Goal: Task Accomplishment & Management: Manage account settings

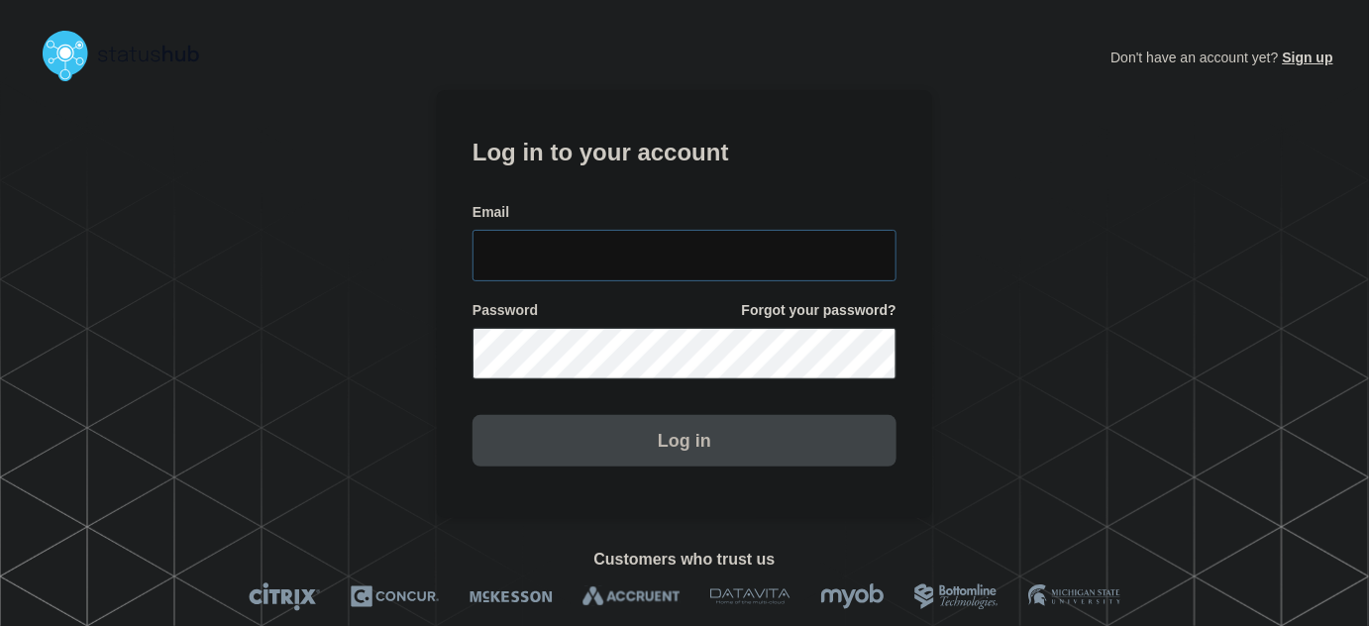
type input "[PERSON_NAME][EMAIL_ADDRESS][PERSON_NAME][DOMAIN_NAME]"
drag, startPoint x: 705, startPoint y: 256, endPoint x: 704, endPoint y: 215, distance: 40.6
click at [704, 248] on input "[PERSON_NAME][EMAIL_ADDRESS][PERSON_NAME][DOMAIN_NAME]" at bounding box center [685, 256] width 424 height 52
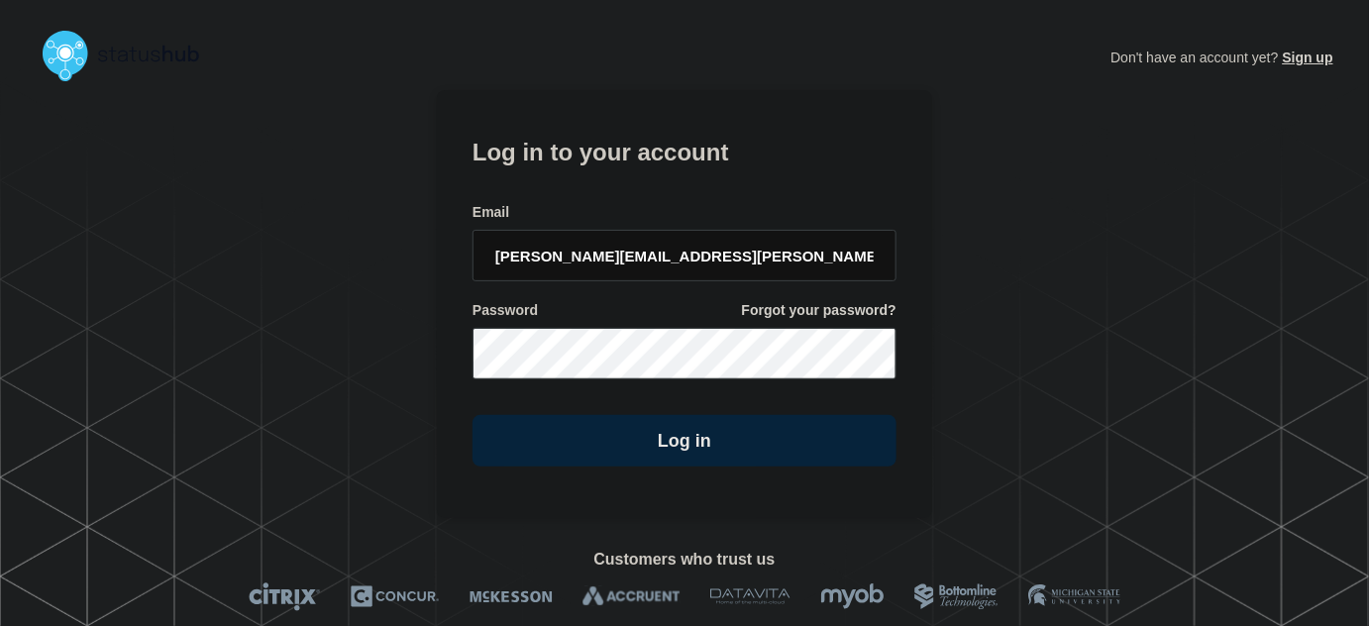
click at [683, 155] on h1 "Log in to your account" at bounding box center [685, 150] width 424 height 37
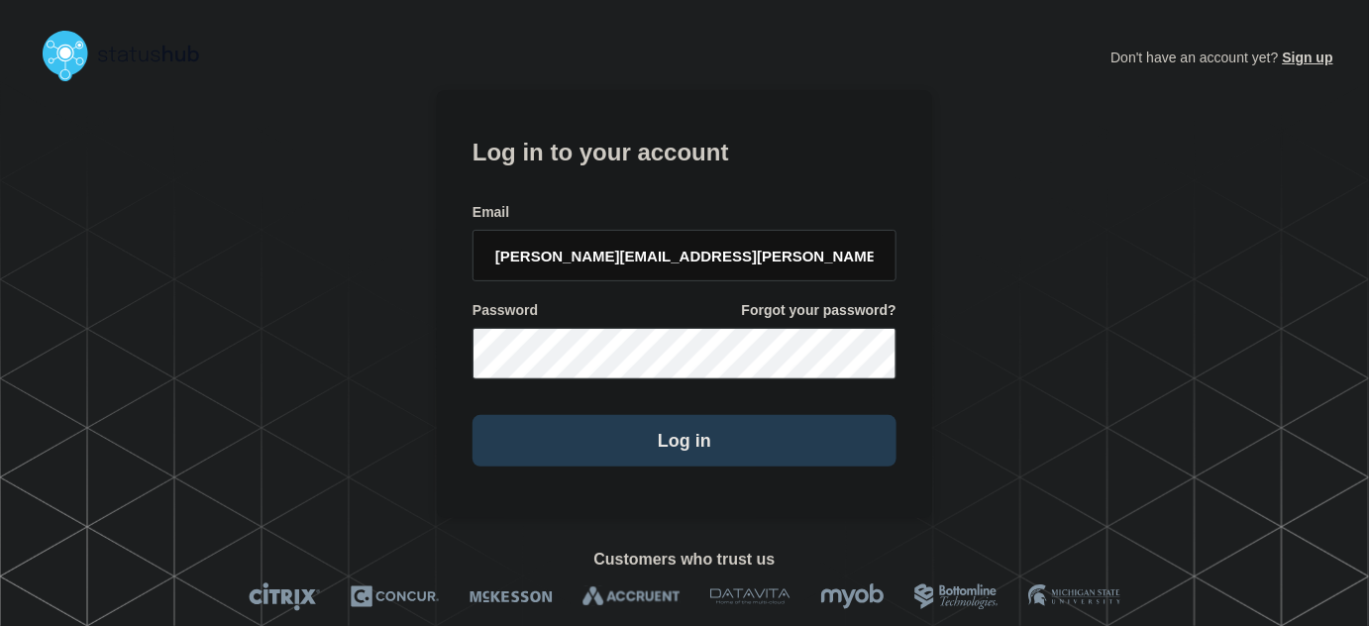
click at [689, 446] on button "Log in" at bounding box center [685, 441] width 424 height 52
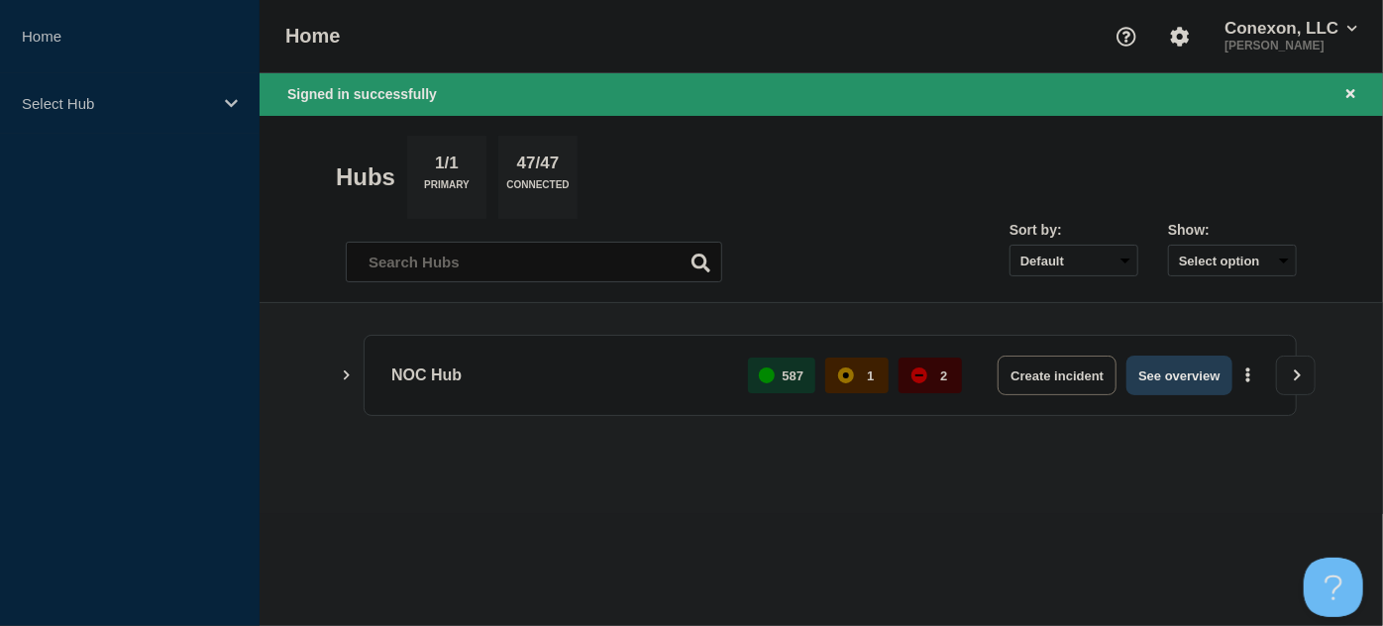
click at [1196, 366] on button "See overview" at bounding box center [1179, 376] width 105 height 40
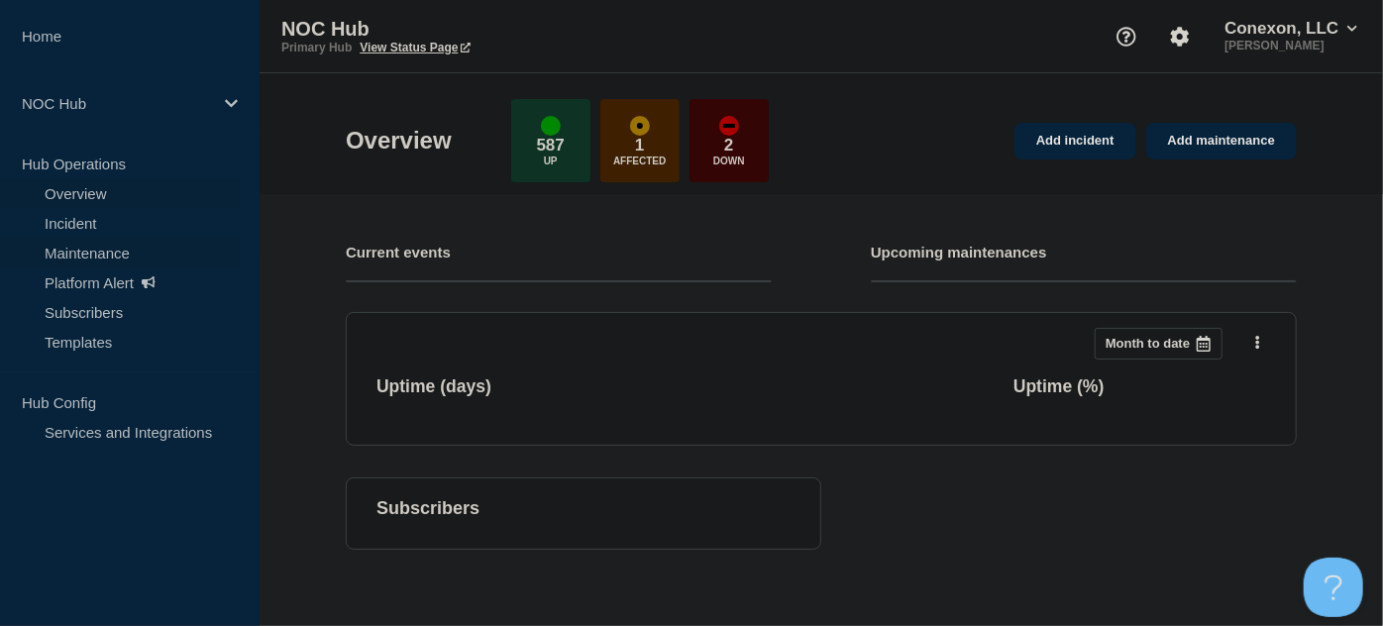
drag, startPoint x: 74, startPoint y: 213, endPoint x: 129, endPoint y: 248, distance: 64.6
click at [74, 213] on link "Incident" at bounding box center [120, 223] width 240 height 30
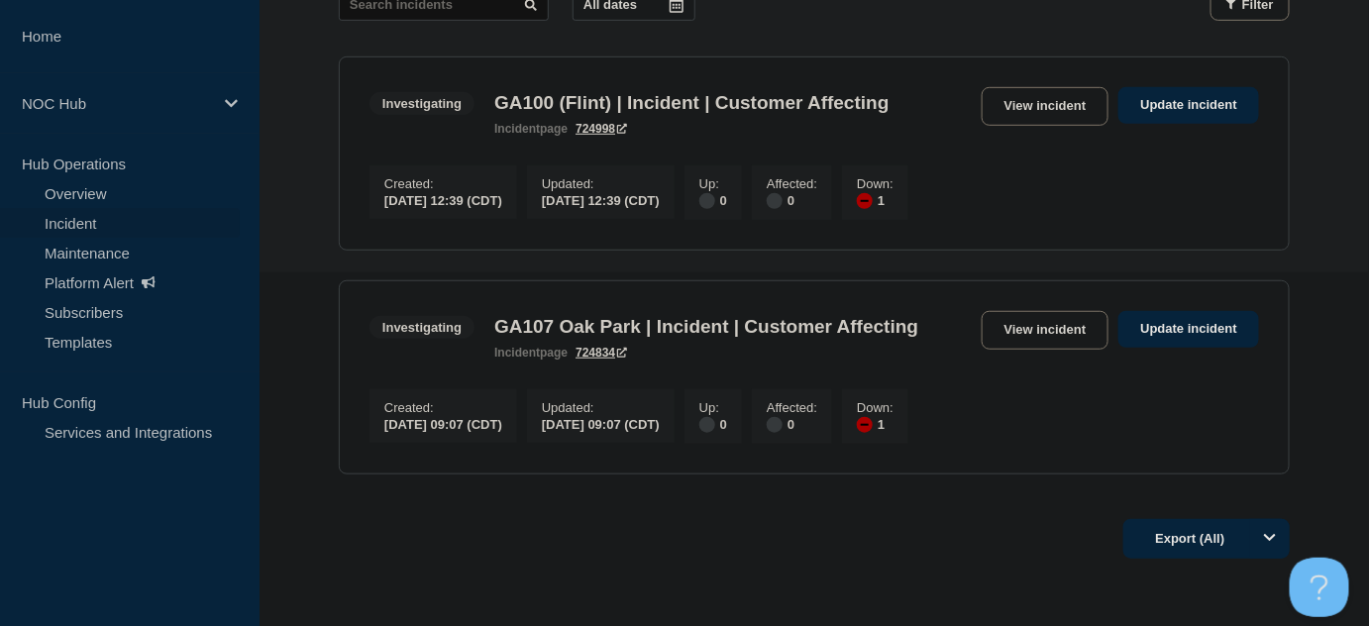
scroll to position [326, 0]
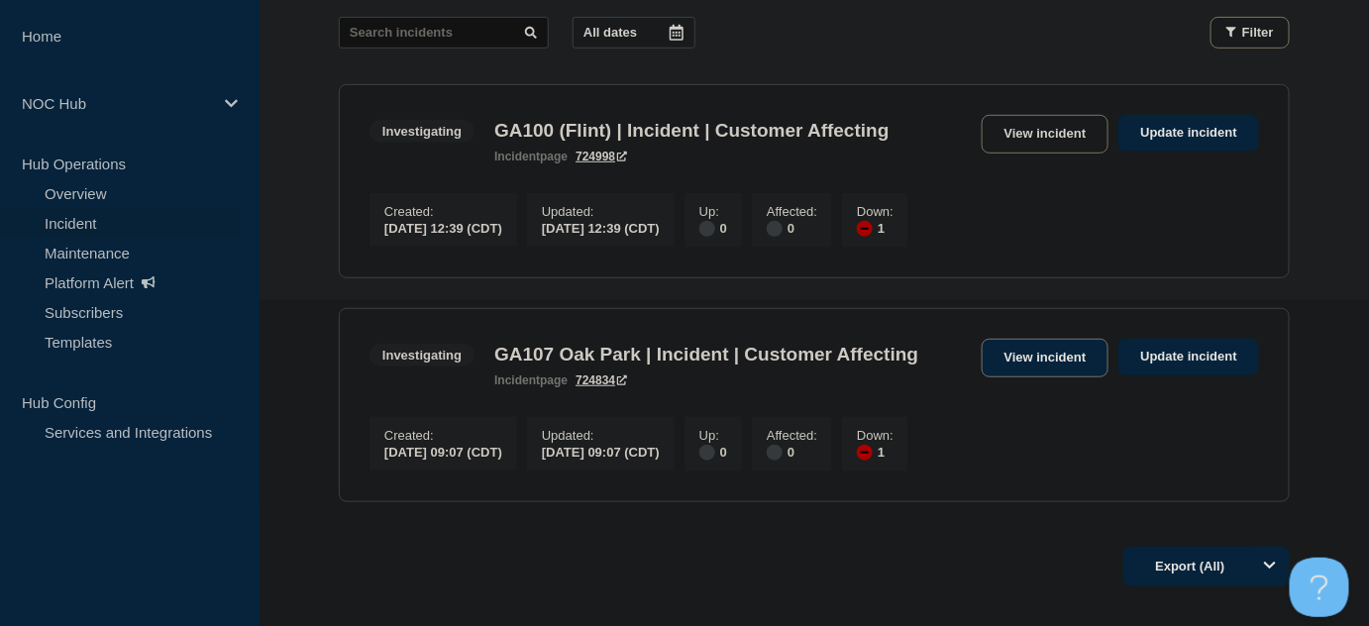
click at [1035, 364] on link "View incident" at bounding box center [1046, 358] width 128 height 39
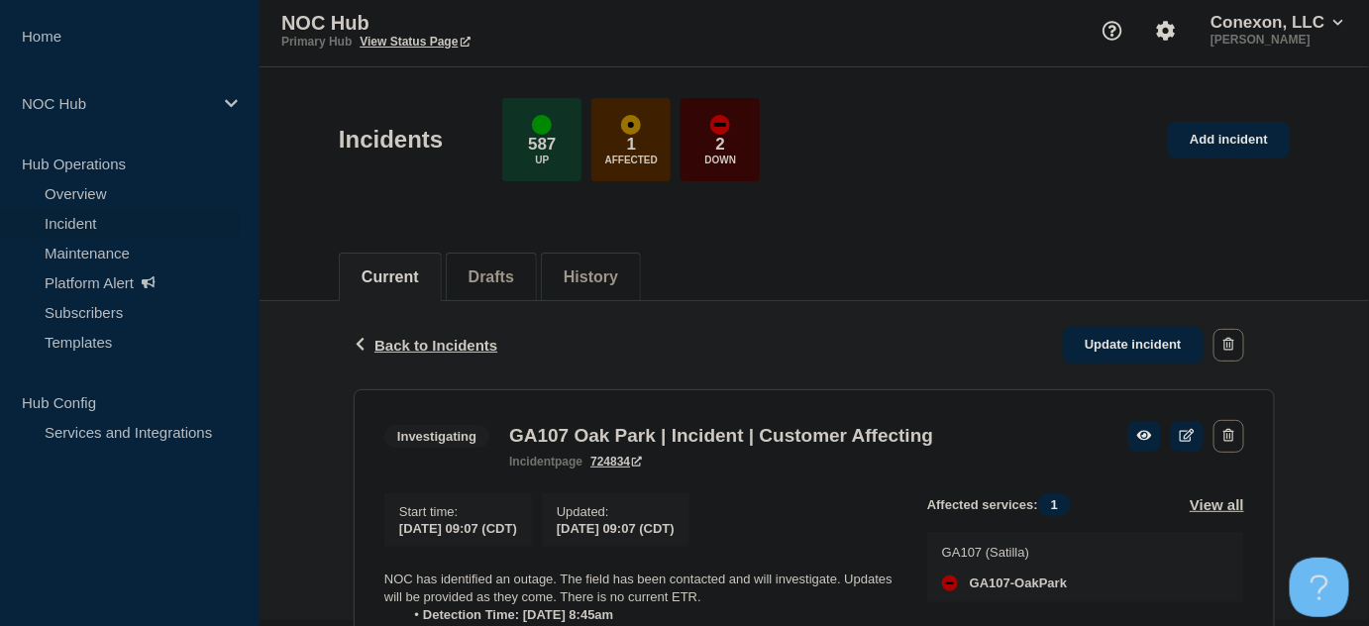
scroll to position [414, 0]
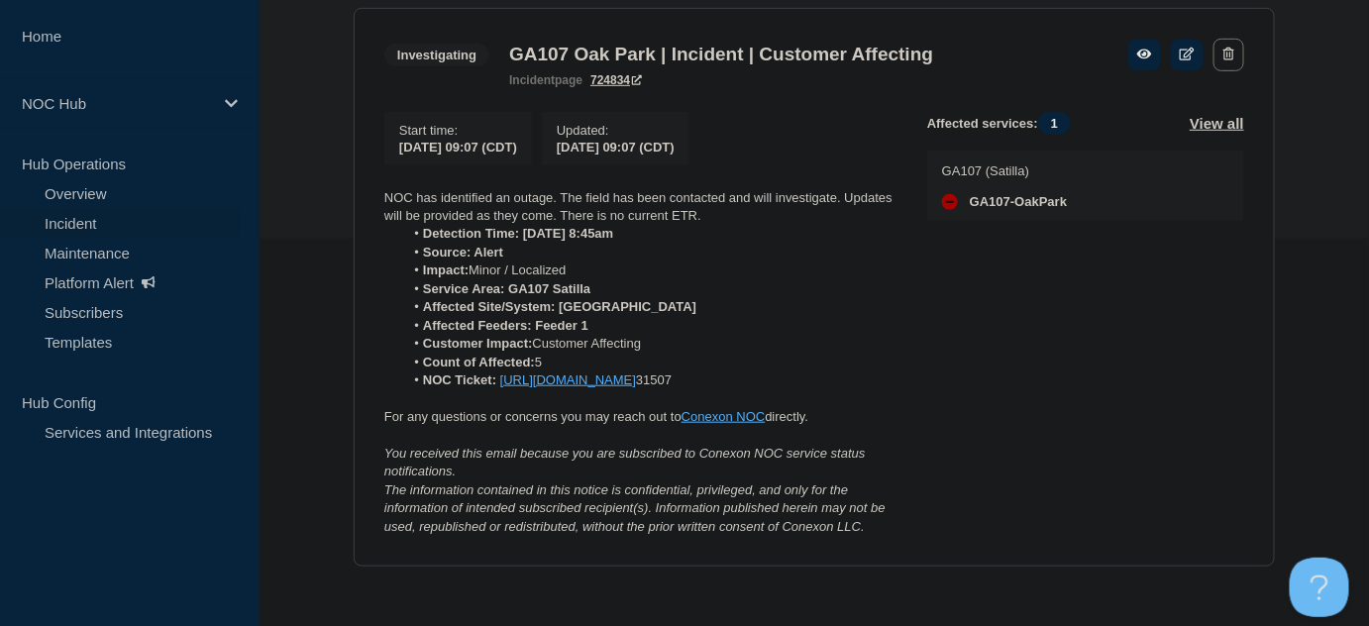
drag, startPoint x: 515, startPoint y: 382, endPoint x: 493, endPoint y: 375, distance: 23.2
click at [493, 375] on li "NOC Ticket: https://noc.support.conexon.us/servicedesk/customer/portal/4/CNOC-3…" at bounding box center [650, 381] width 492 height 18
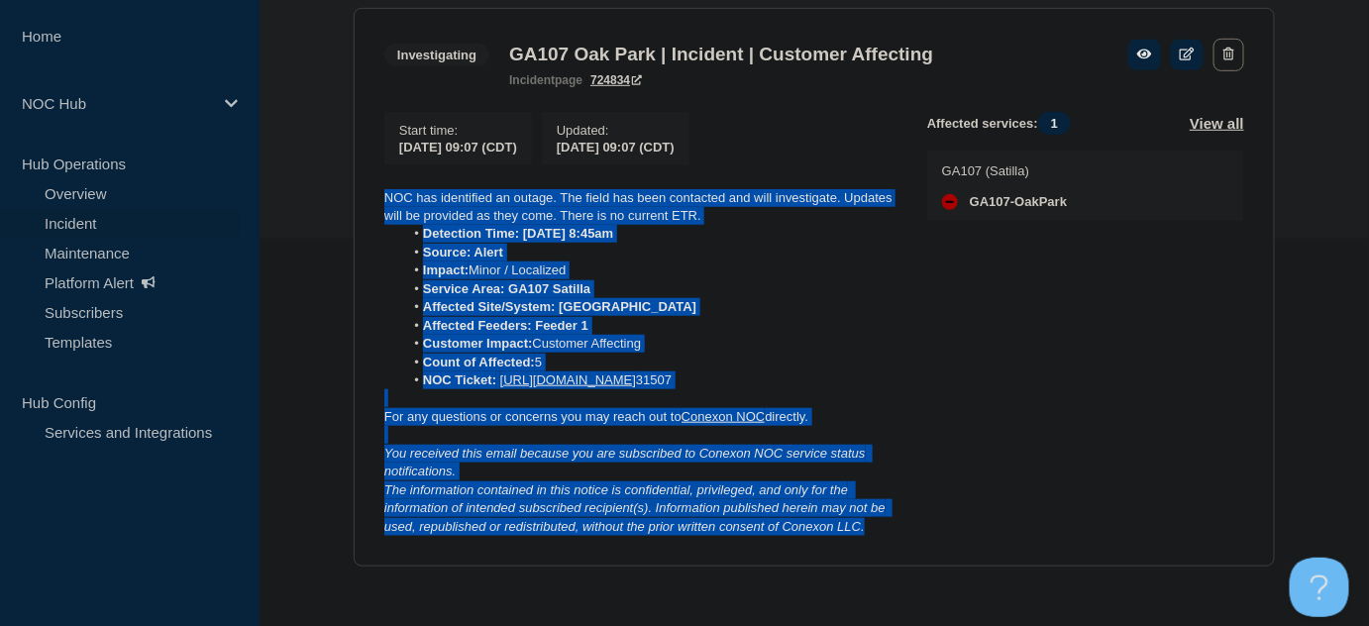
drag, startPoint x: 889, startPoint y: 525, endPoint x: 372, endPoint y: 172, distance: 626.0
click at [372, 172] on section "Investigating GA107 Oak Park | Incident | Customer Affecting incident page 7248…" at bounding box center [814, 288] width 921 height 560
copy div "NOC has identified an outage. The field has been contacted and will investigate…"
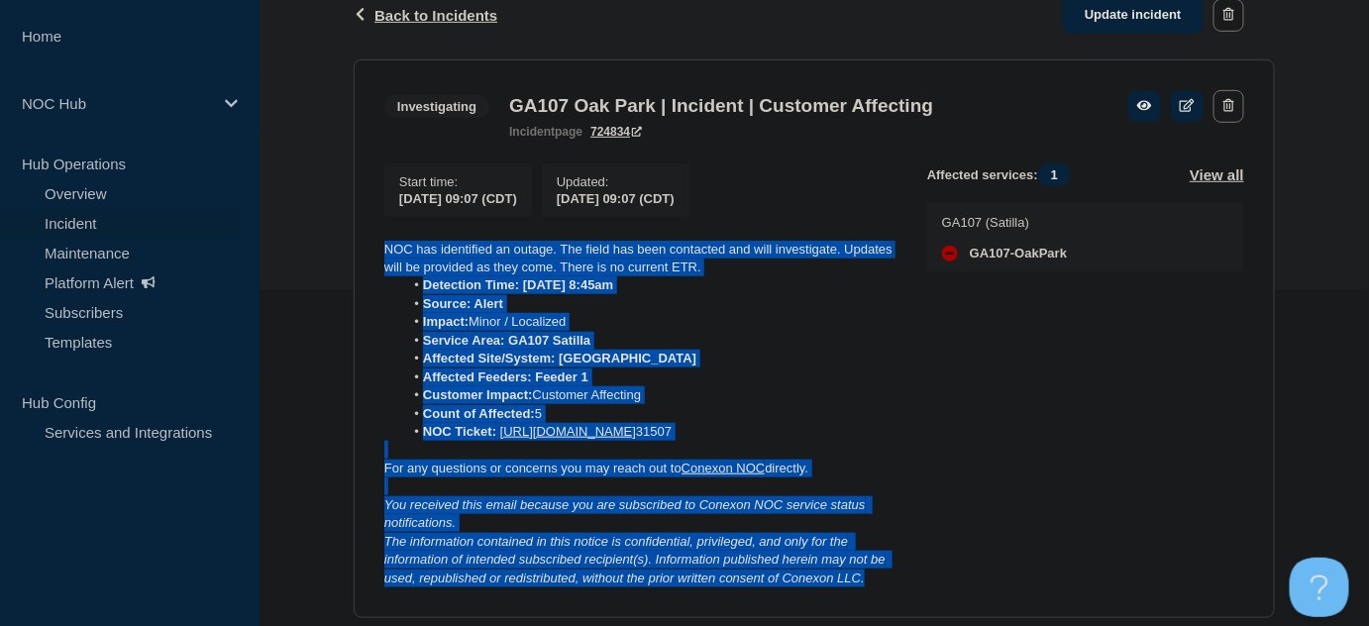
scroll to position [234, 0]
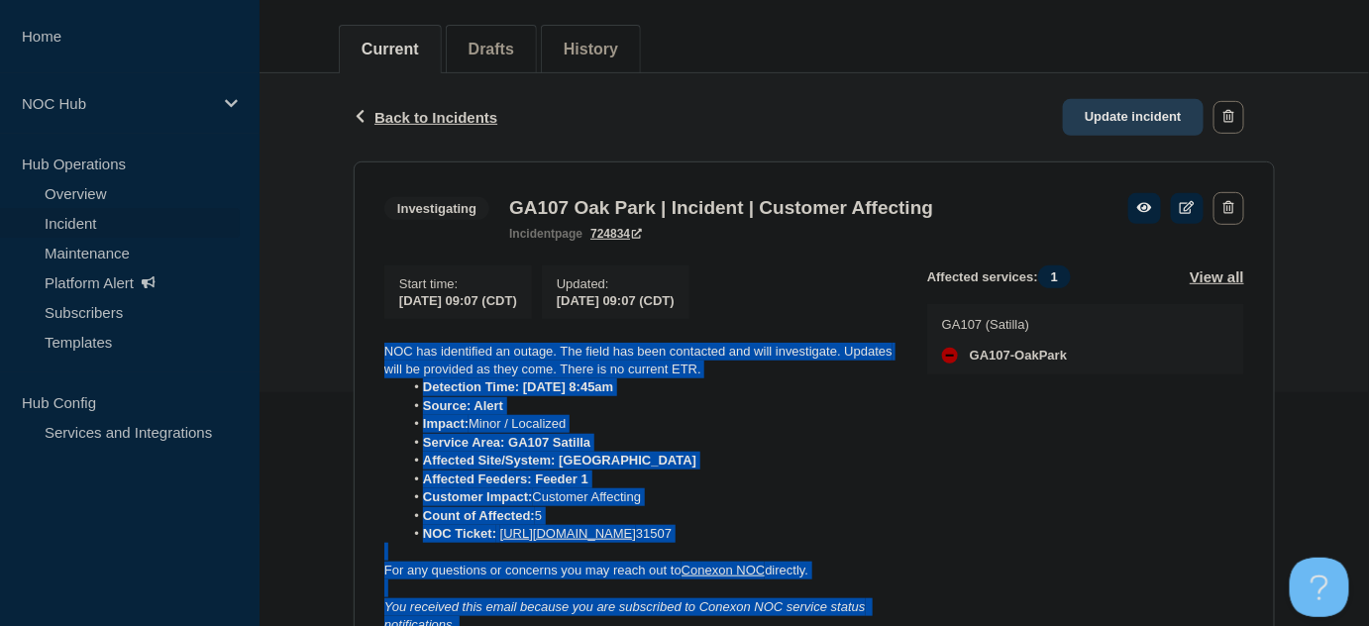
click at [1103, 133] on link "Update incident" at bounding box center [1133, 117] width 141 height 37
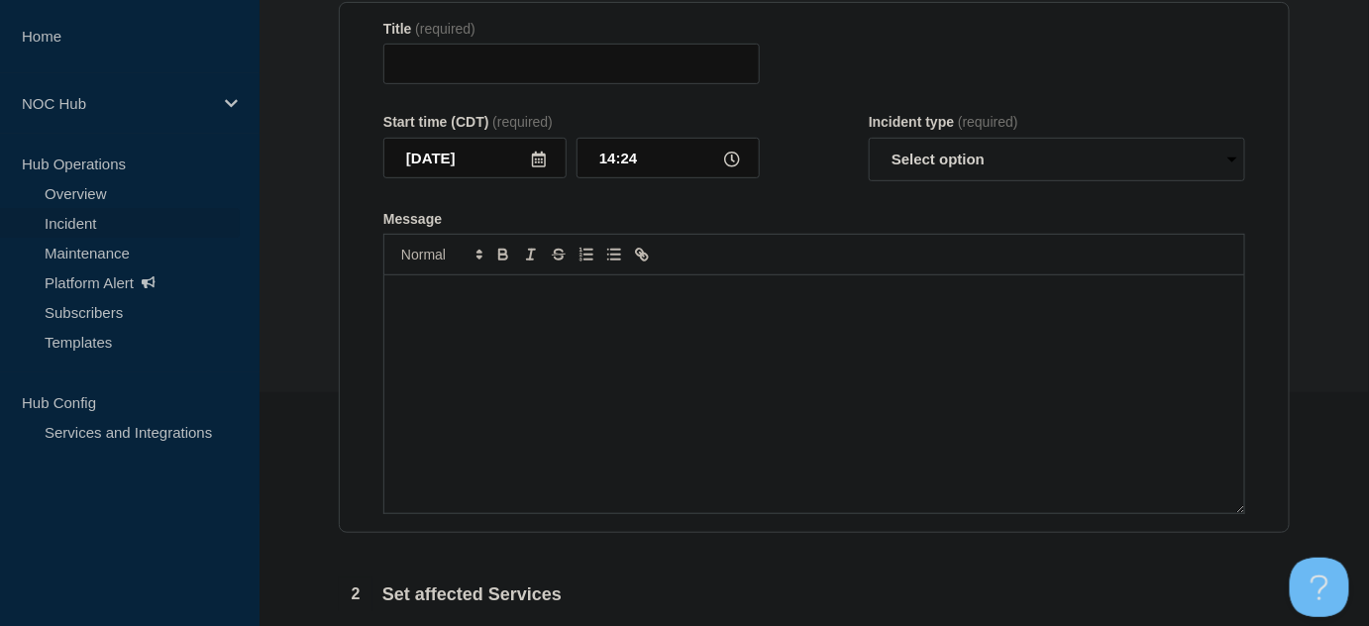
type input "GA107 Oak Park | Incident | Customer Affecting"
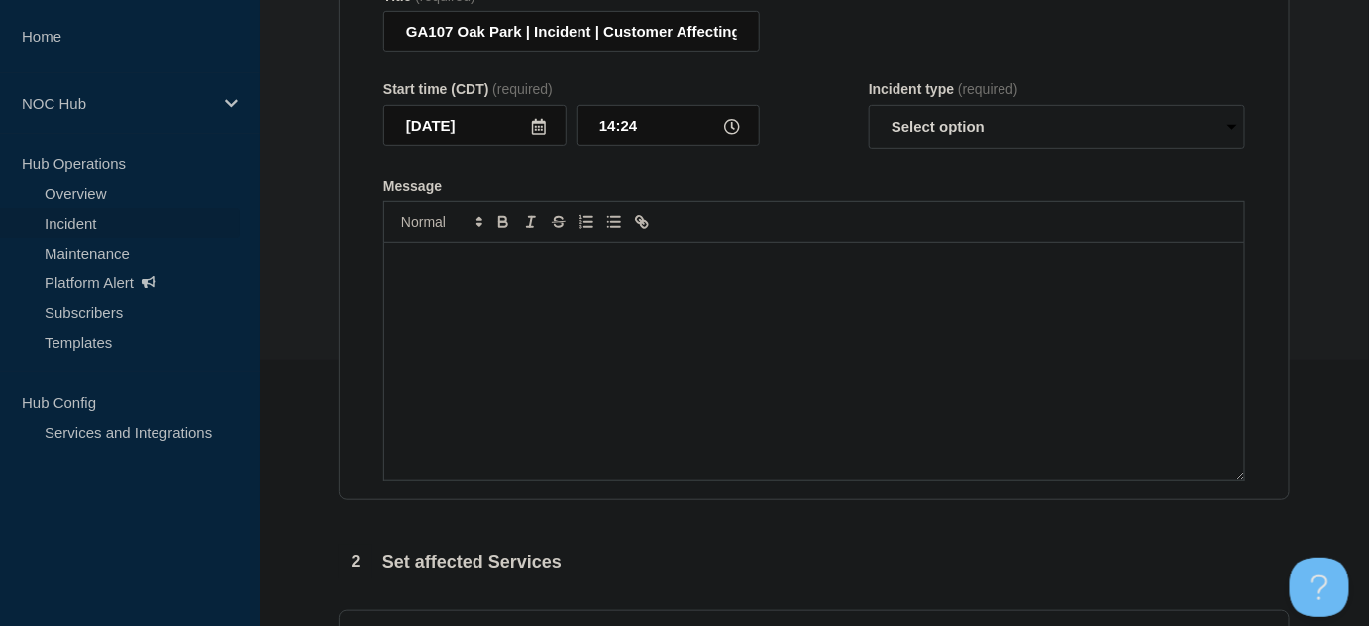
click at [755, 272] on p "Message" at bounding box center [814, 264] width 830 height 18
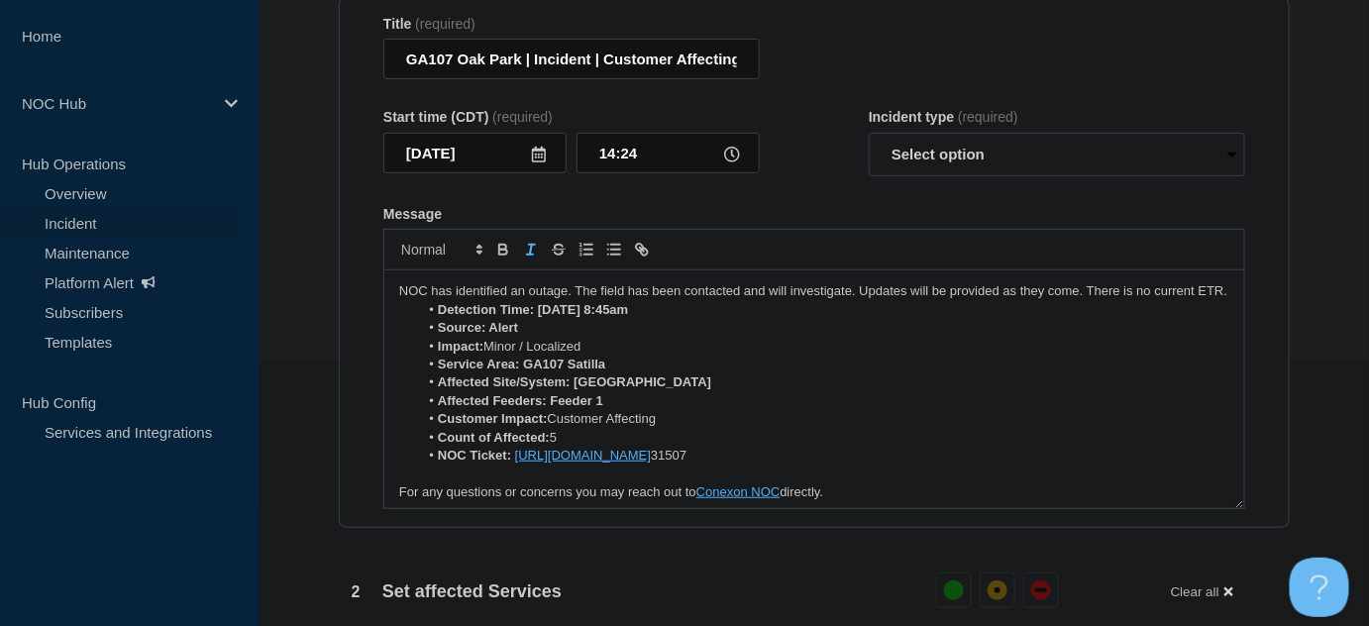
scroll to position [176, 0]
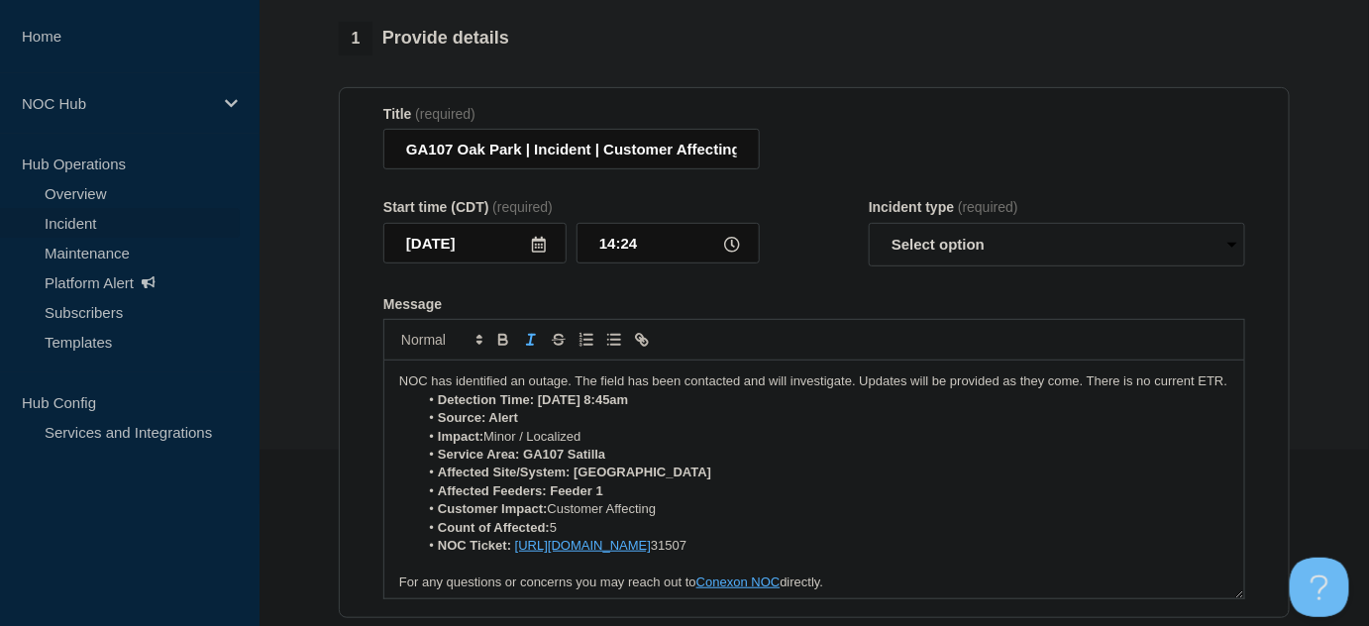
click at [438, 390] on p "NOC has identified an outage. The field has been contacted and will investigate…" at bounding box center [814, 382] width 830 height 18
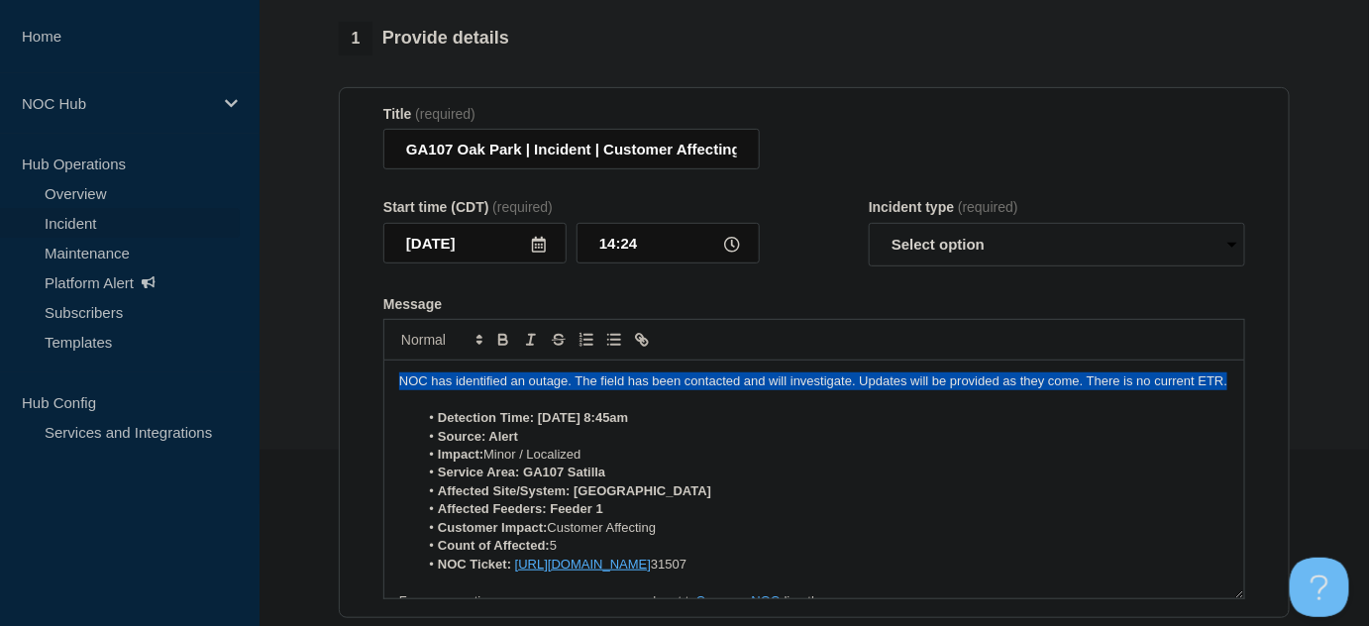
drag, startPoint x: 446, startPoint y: 409, endPoint x: 345, endPoint y: 387, distance: 103.4
click at [340, 395] on section "Title (required) GA107 Oak Park | Incident | Customer Affecting Start time (CDT…" at bounding box center [814, 353] width 951 height 532
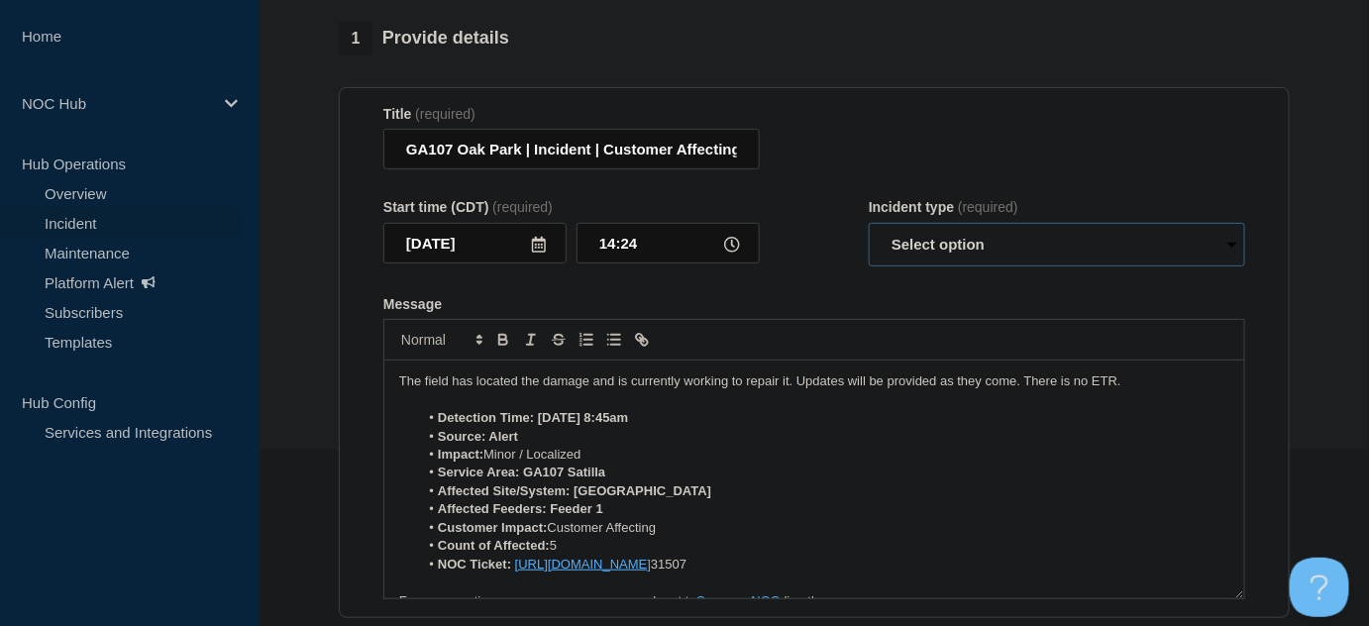
click at [972, 256] on select "Select option Investigating Identified Monitoring Resolved" at bounding box center [1057, 245] width 377 height 44
select select "identified"
click at [869, 232] on select "Select option Investigating Identified Monitoring Resolved" at bounding box center [1057, 245] width 377 height 44
click at [835, 297] on form "Title (required) GA107 Oak Park | Incident | Customer Affecting Start time (CDT…" at bounding box center [814, 353] width 862 height 494
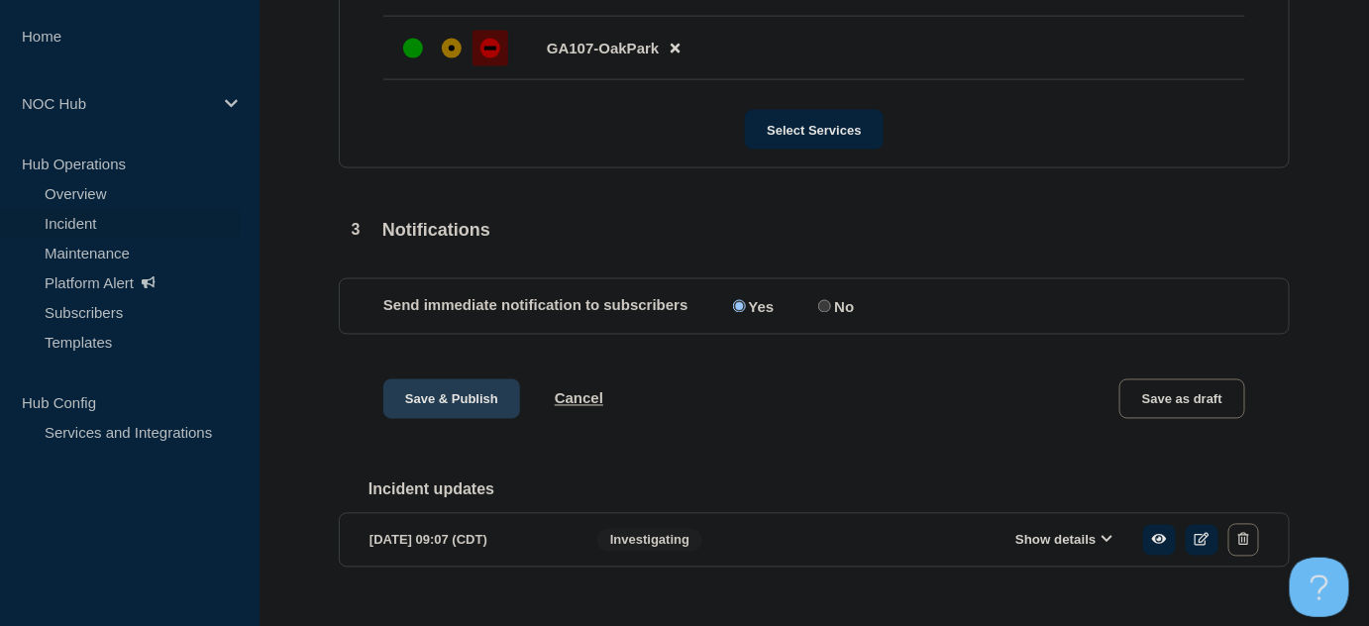
scroll to position [988, 0]
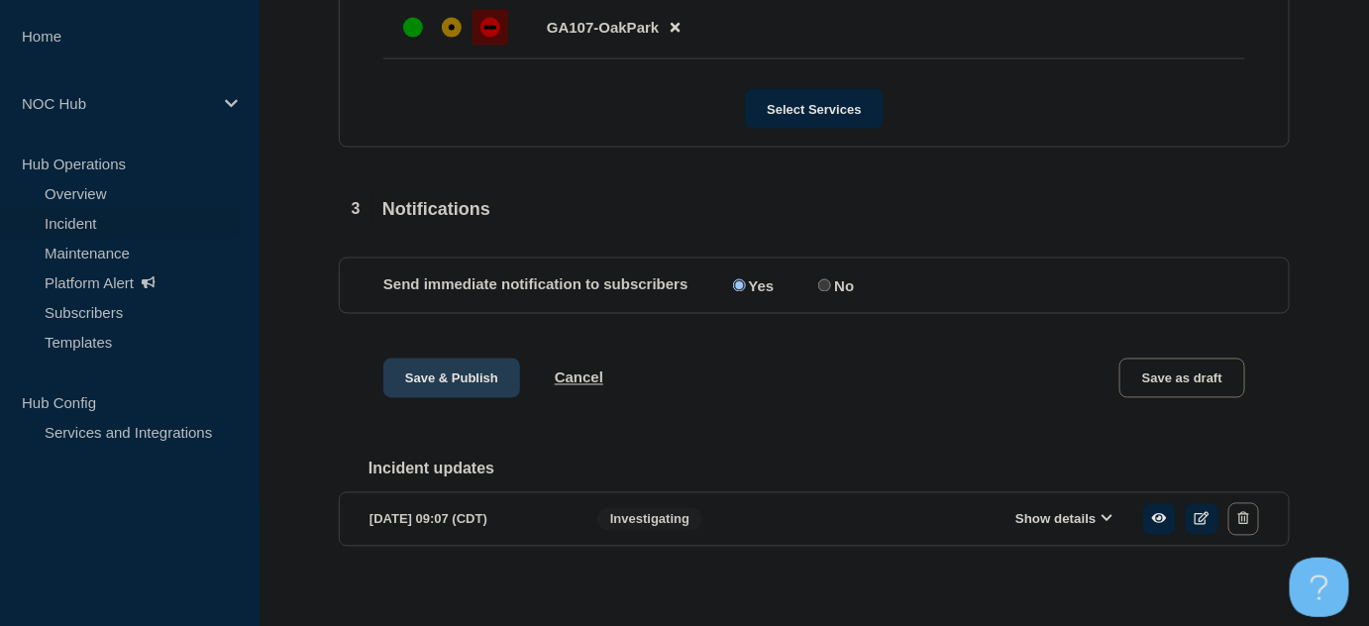
click at [473, 394] on button "Save & Publish" at bounding box center [451, 379] width 137 height 40
